Goal: Transaction & Acquisition: Purchase product/service

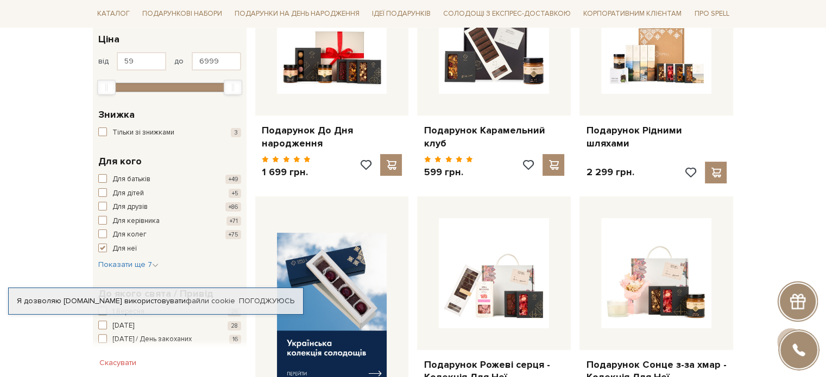
scroll to position [232, 0]
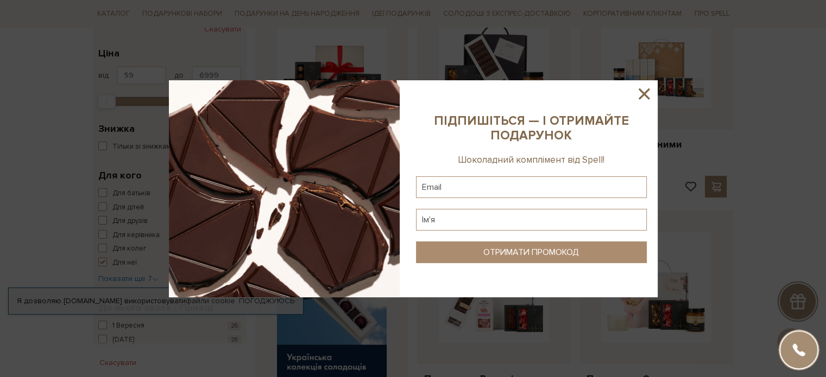
click at [642, 97] on icon at bounding box center [644, 94] width 18 height 18
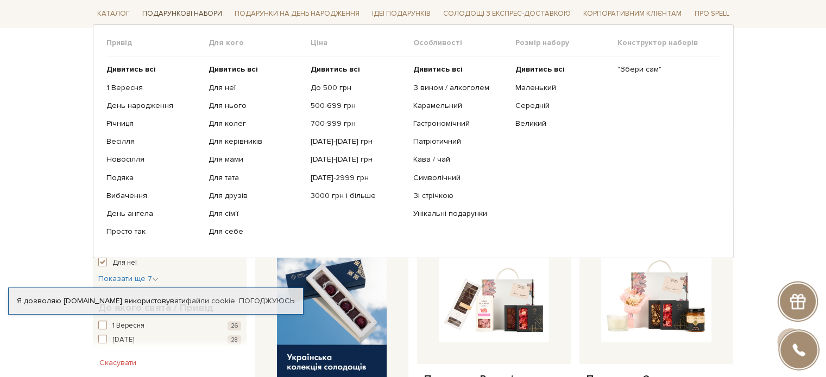
click at [211, 17] on span "Подарункові набори" at bounding box center [182, 13] width 89 height 17
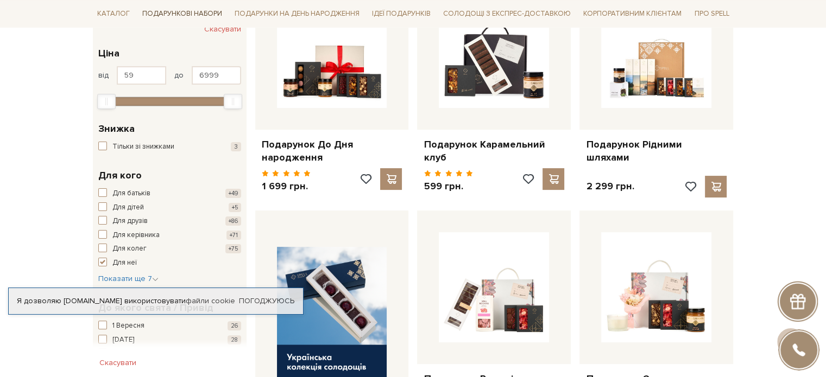
click at [187, 16] on span "Подарункові набори" at bounding box center [182, 13] width 89 height 17
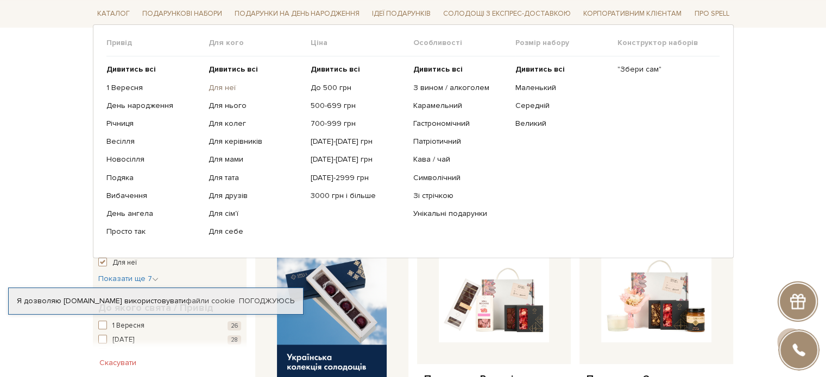
click at [225, 87] on link "Для неї" at bounding box center [256, 88] width 94 height 10
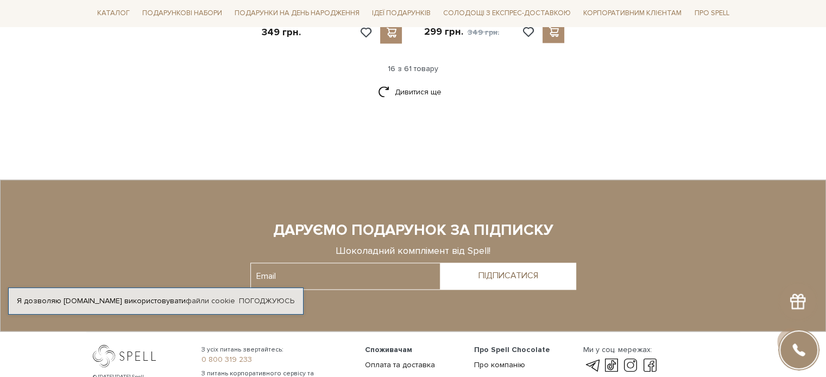
scroll to position [1565, 0]
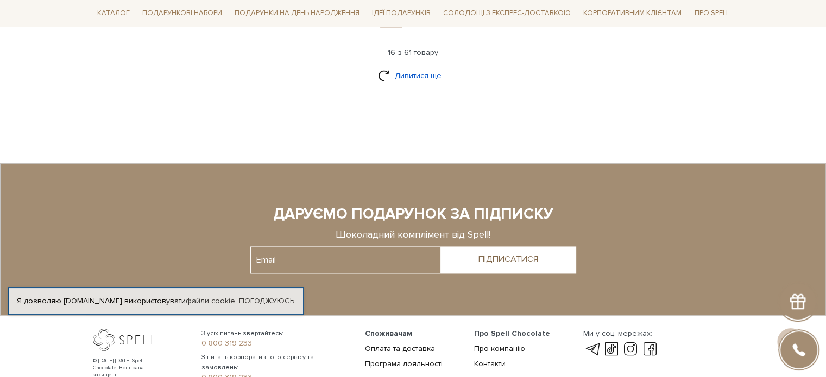
click at [406, 73] on link "Дивитися ще" at bounding box center [413, 75] width 71 height 19
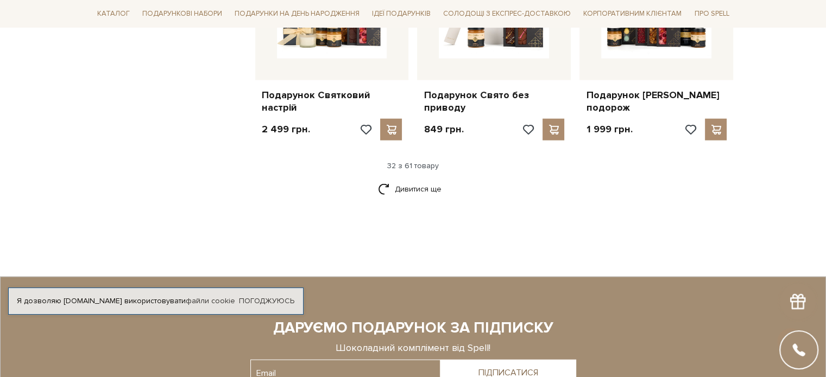
scroll to position [2624, 0]
click at [413, 180] on link "Дивитися ще" at bounding box center [413, 189] width 71 height 19
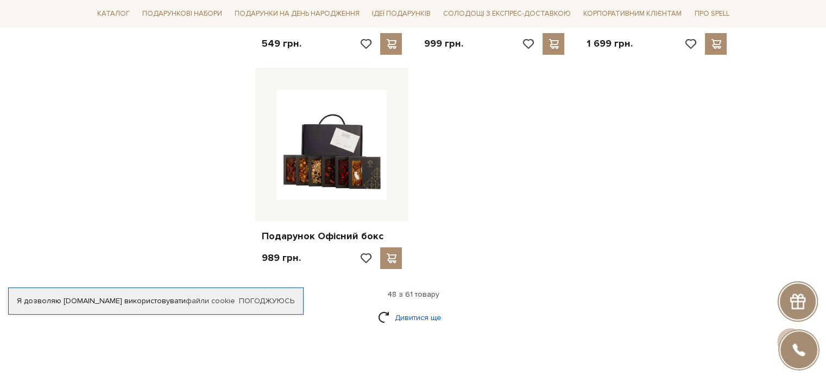
scroll to position [3860, 0]
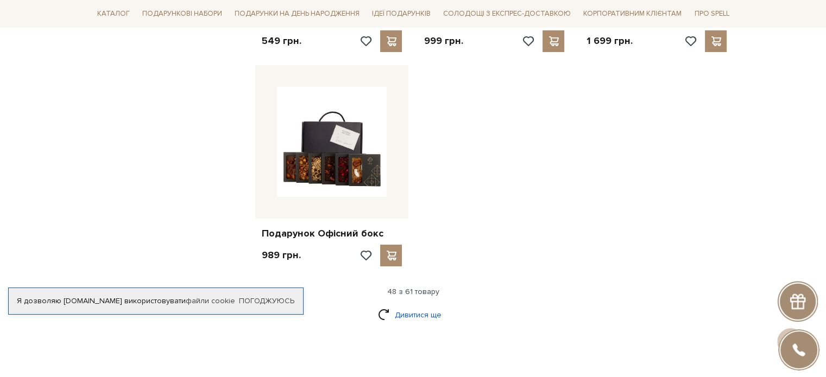
click at [408, 306] on link "Дивитися ще" at bounding box center [413, 315] width 71 height 19
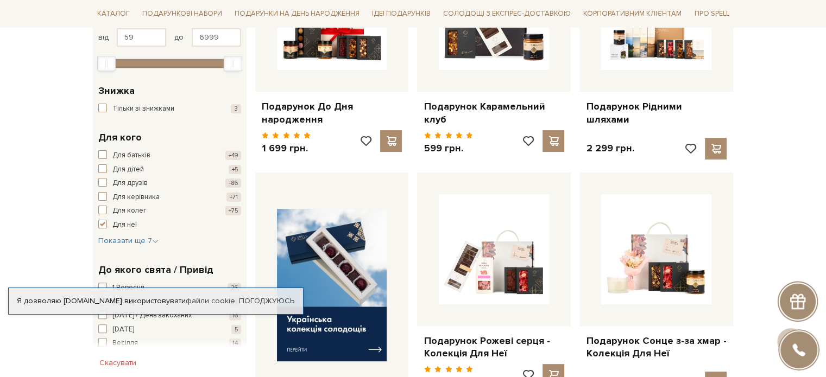
scroll to position [0, 0]
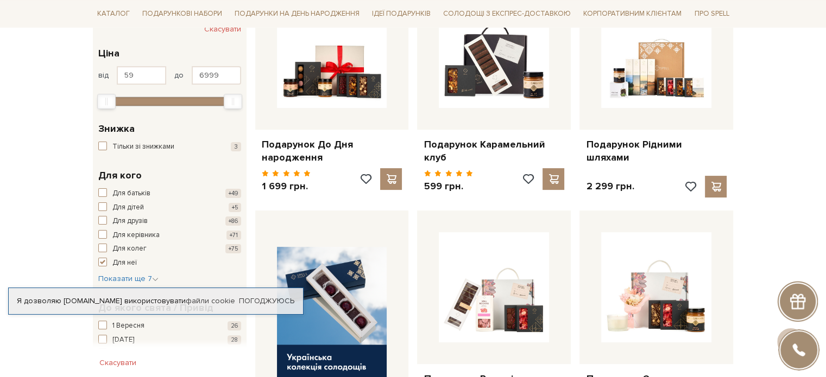
scroll to position [232, 0]
